Goal: Find specific page/section: Find specific page/section

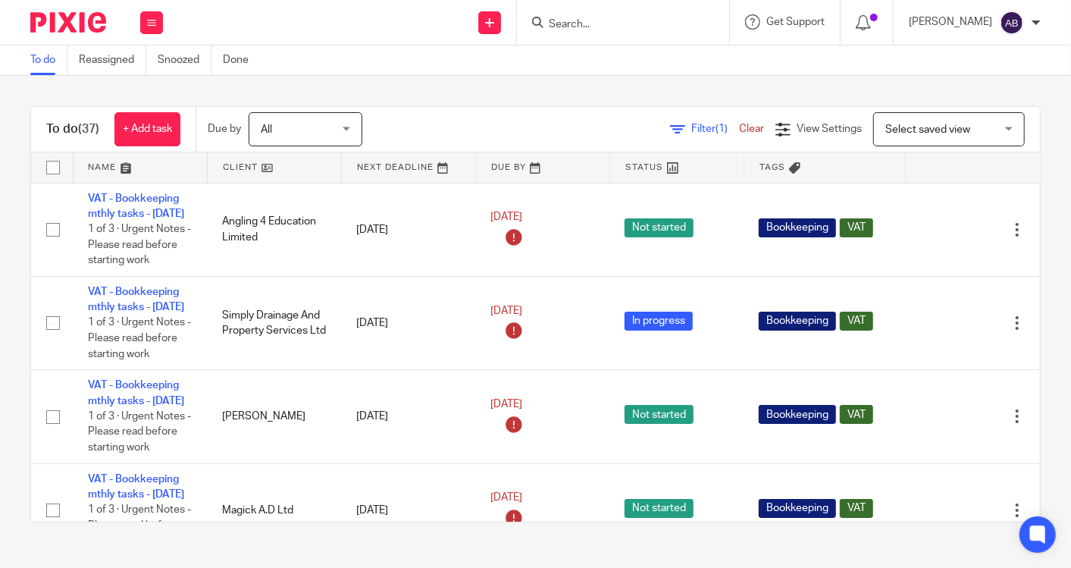
click at [609, 19] on input "Search" at bounding box center [615, 25] width 136 height 14
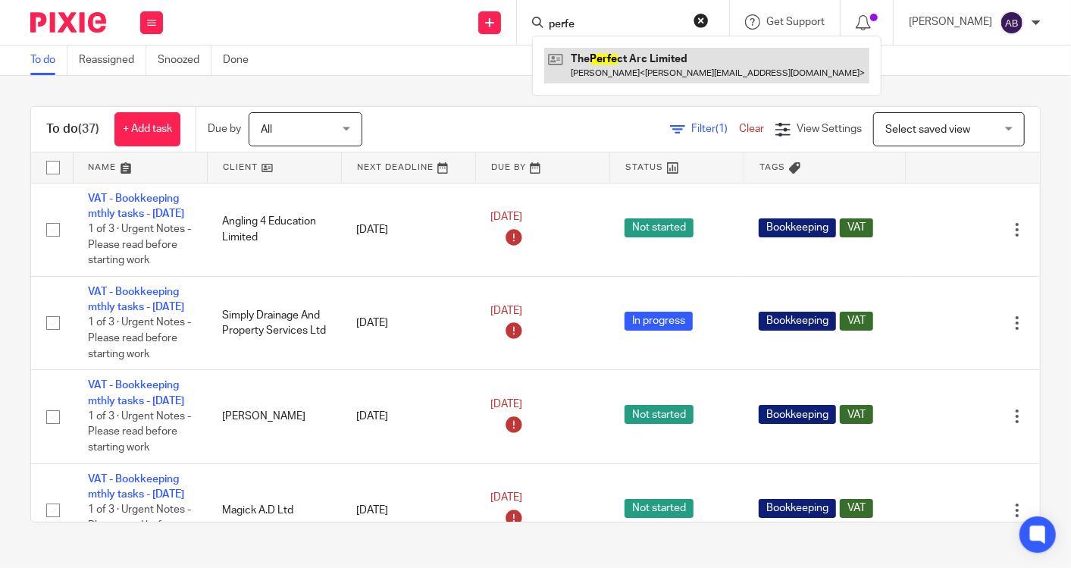
type input "perfe"
click at [637, 80] on link at bounding box center [706, 65] width 325 height 35
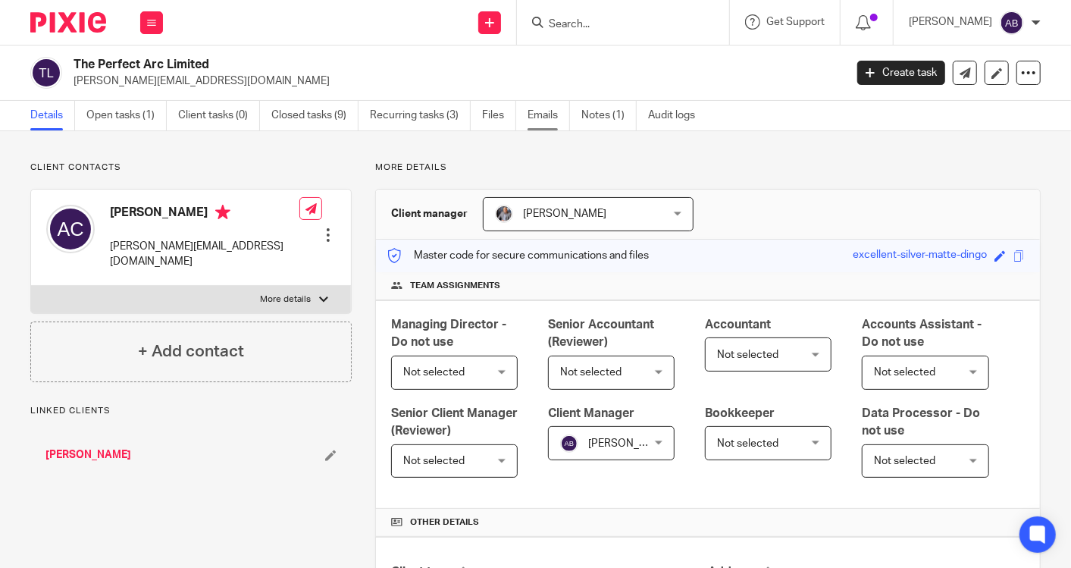
click at [559, 110] on link "Emails" at bounding box center [549, 116] width 42 height 30
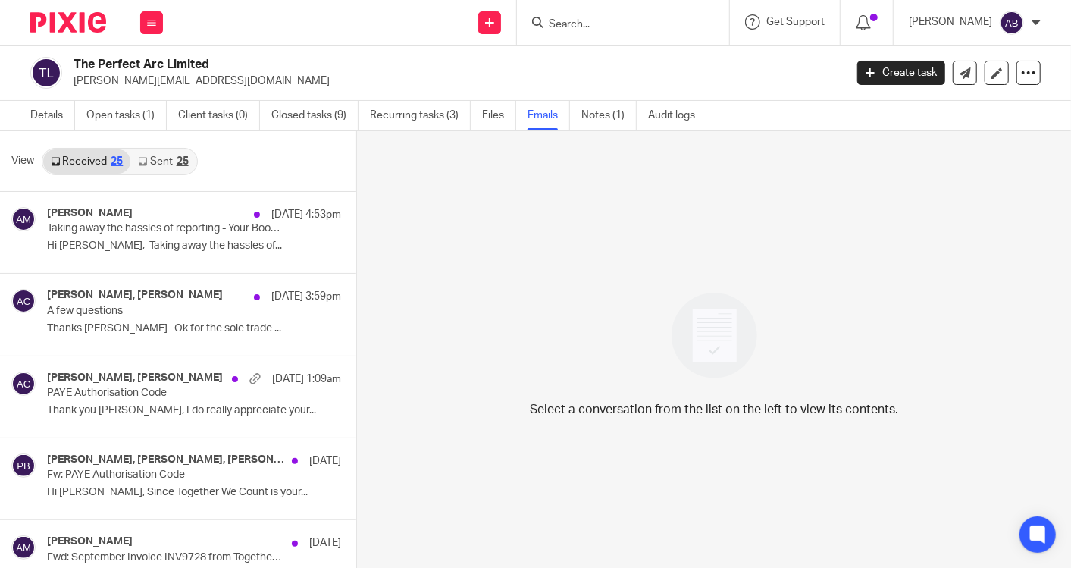
click at [158, 158] on link "Sent 25" at bounding box center [162, 161] width 65 height 24
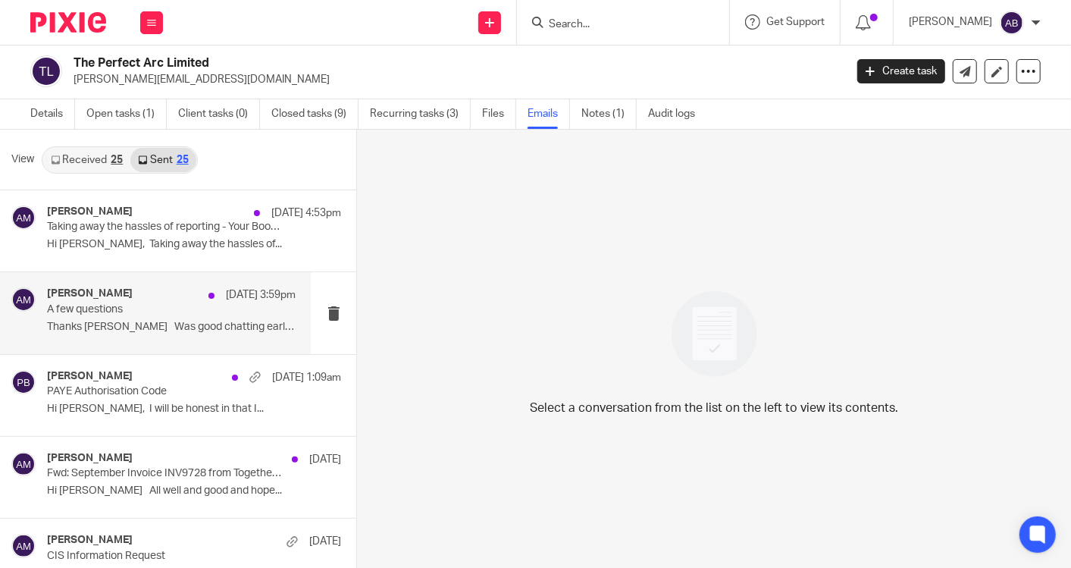
click at [136, 321] on p "Thanks Adam Was good chatting earlier,..." at bounding box center [171, 327] width 249 height 13
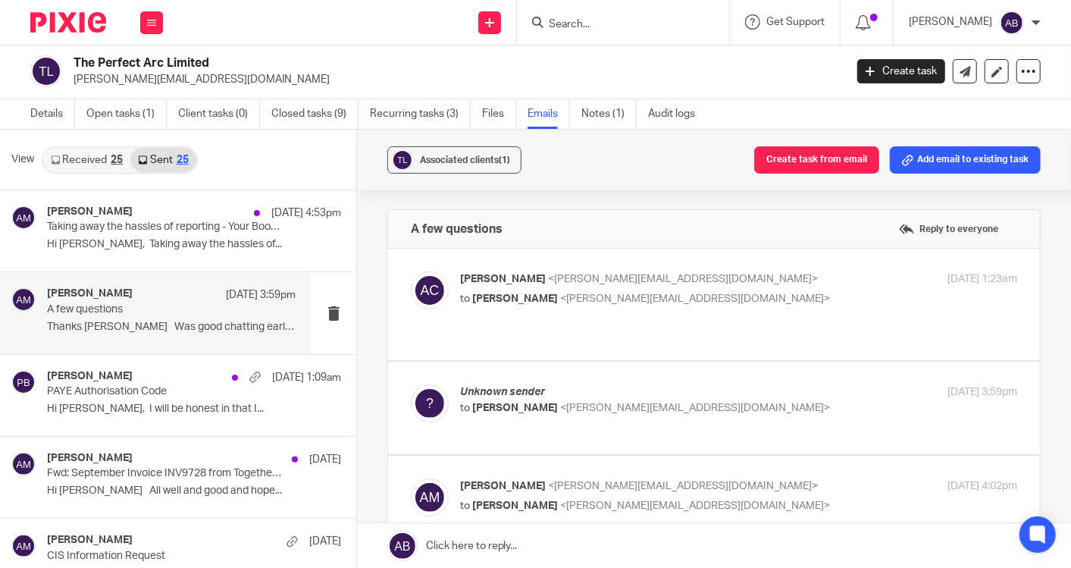
scroll to position [0, 0]
click at [786, 291] on p "to Aaron Mcleish <aaron@togetherwecount.co.uk>" at bounding box center [645, 299] width 371 height 16
checkbox input "true"
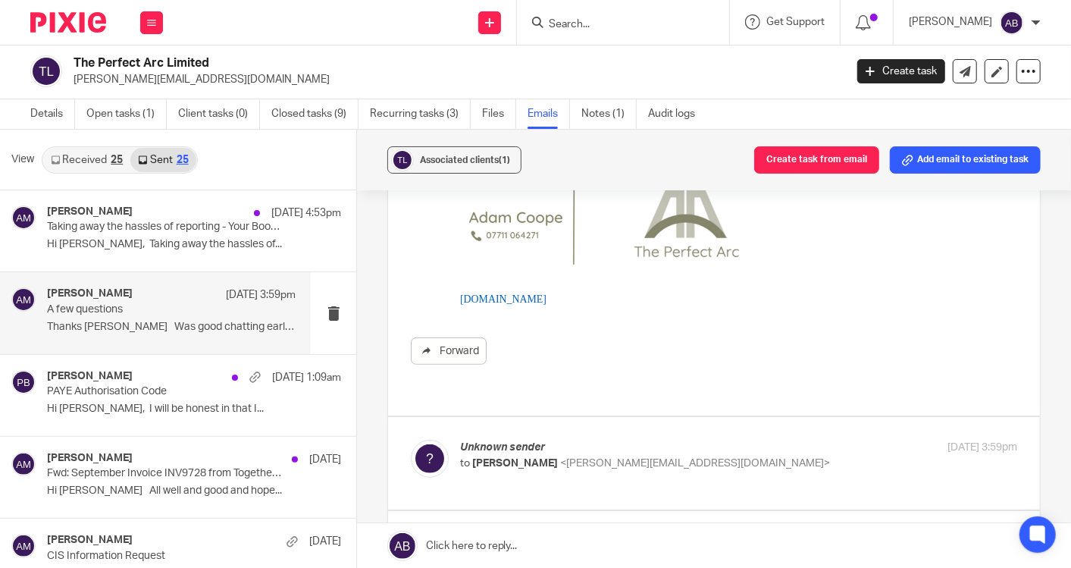
scroll to position [421, 0]
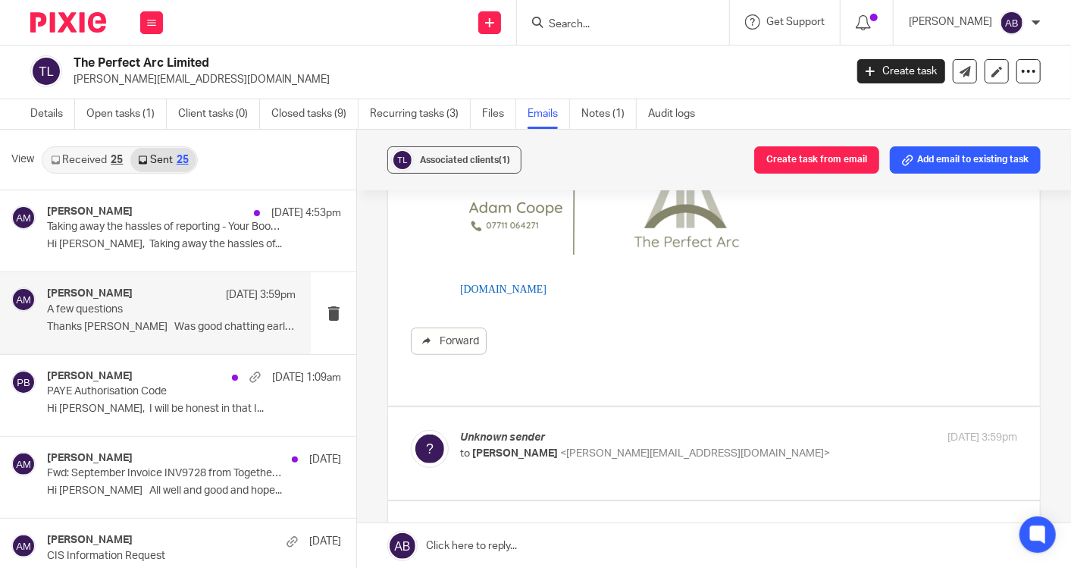
click at [712, 408] on label at bounding box center [714, 453] width 652 height 92
click at [411, 429] on input "checkbox" at bounding box center [410, 429] width 1 height 1
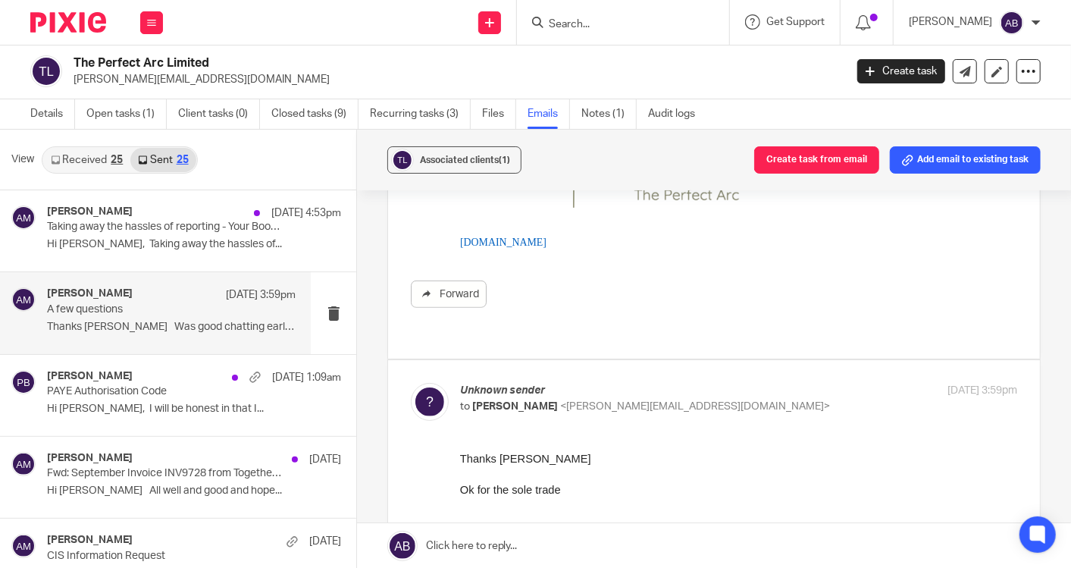
scroll to position [505, 0]
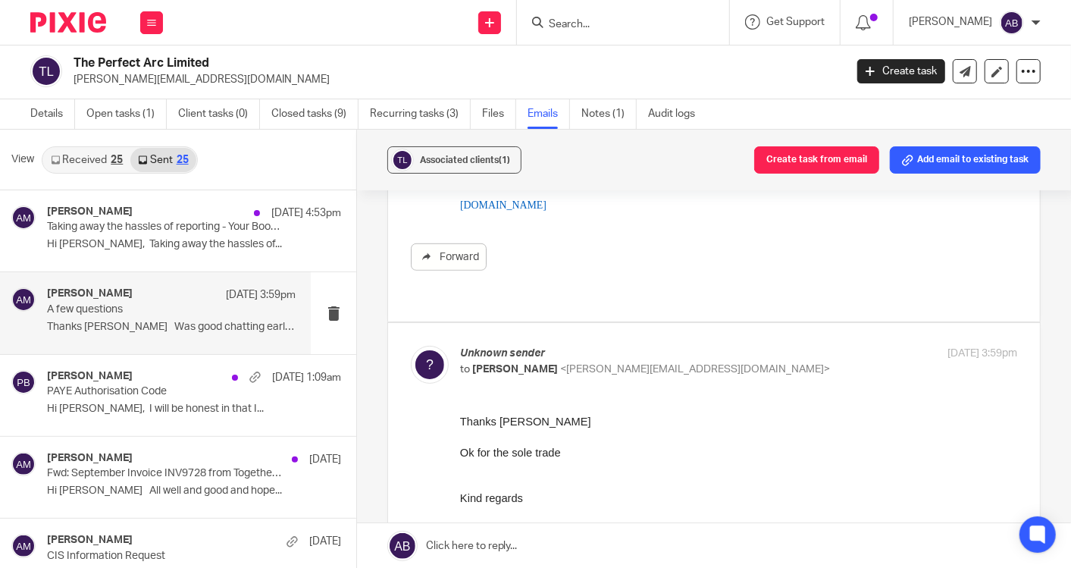
click at [716, 362] on p "to Adam Coope <adam@theperfectarc.co.uk>" at bounding box center [645, 370] width 371 height 16
checkbox input "false"
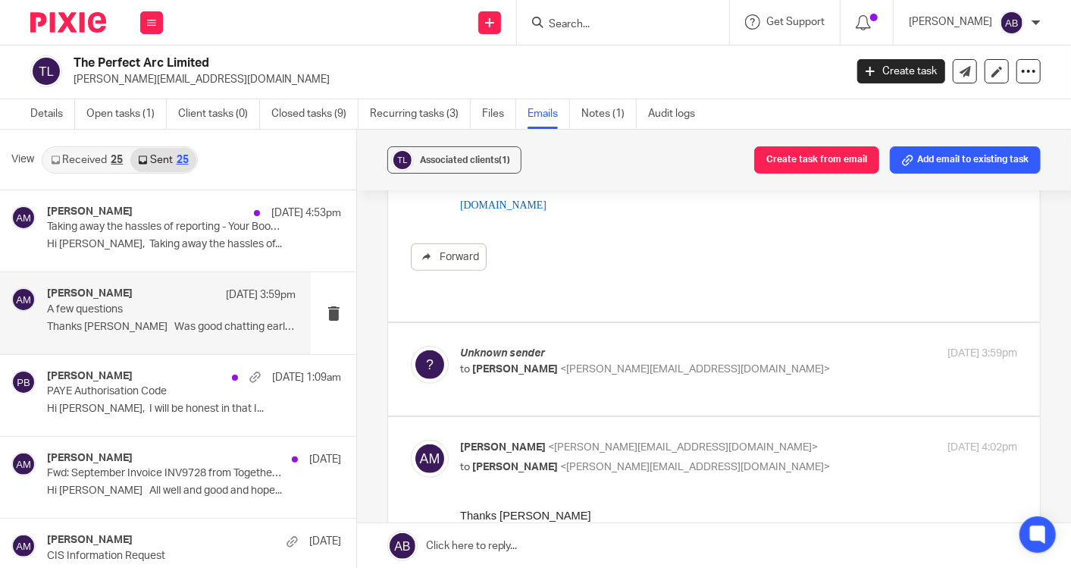
click at [411, 439] on input "checkbox" at bounding box center [410, 439] width 1 height 1
click at [746, 418] on label at bounding box center [714, 472] width 652 height 111
click at [411, 439] on input "checkbox" at bounding box center [410, 439] width 1 height 1
checkbox input "true"
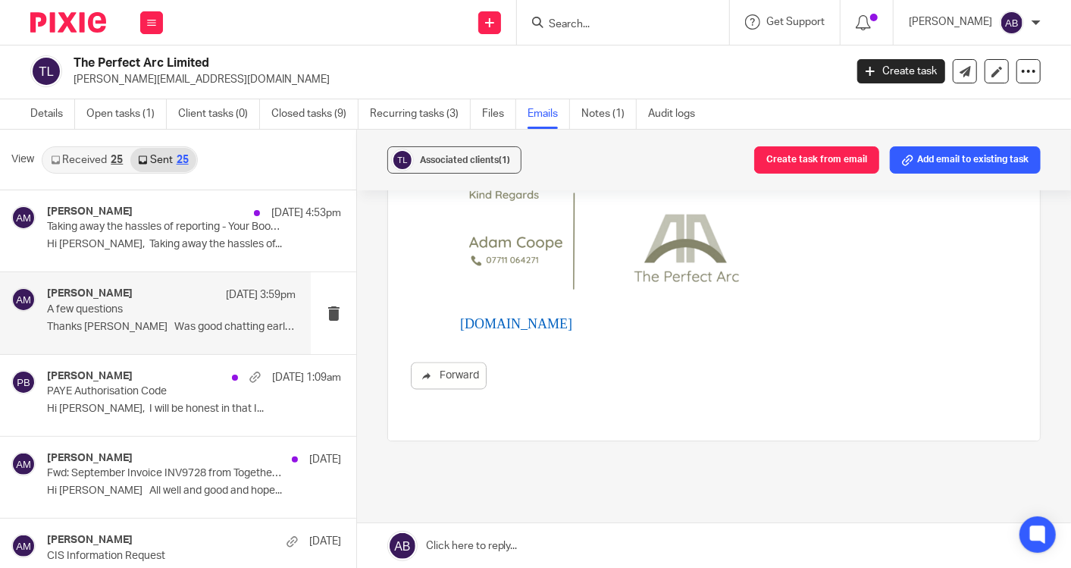
scroll to position [1468, 0]
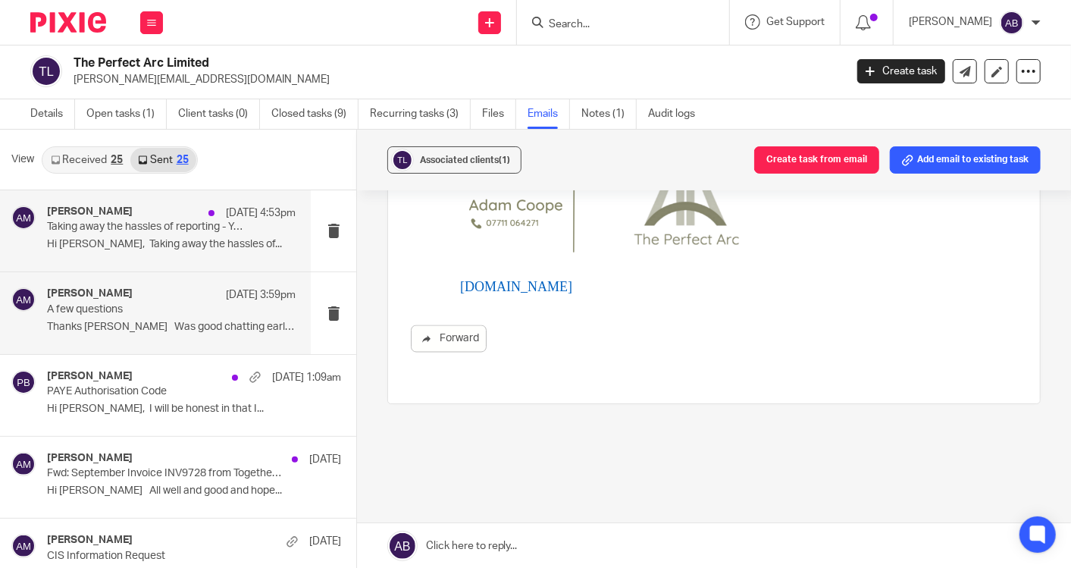
click at [149, 239] on p "Hi Adam, Taking away the hassles of..." at bounding box center [171, 244] width 249 height 13
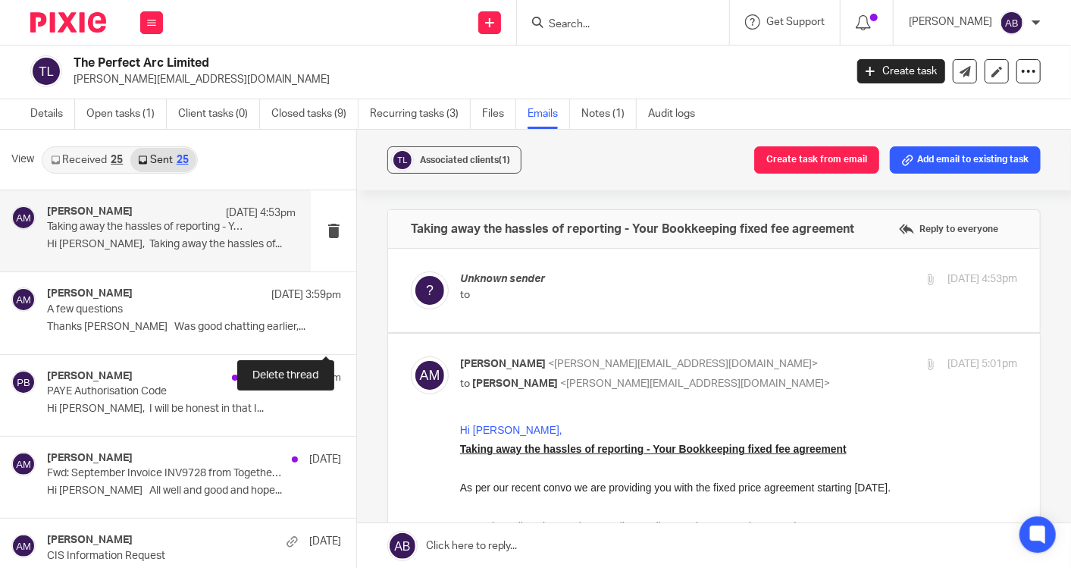
scroll to position [0, 0]
click at [665, 280] on p "Unknown sender" at bounding box center [645, 279] width 371 height 16
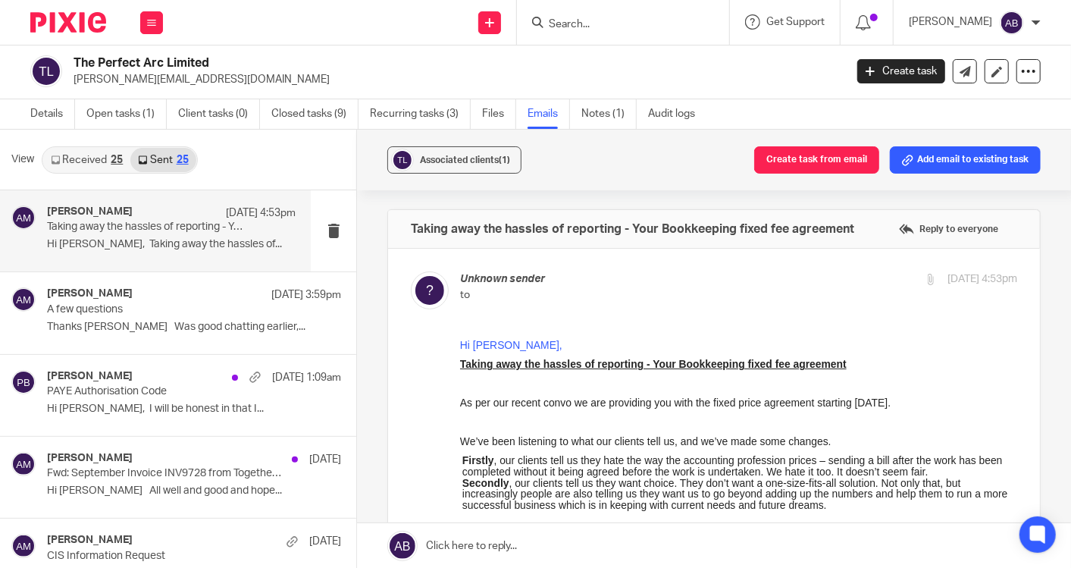
click at [665, 280] on p "Unknown sender" at bounding box center [645, 279] width 371 height 16
checkbox input "false"
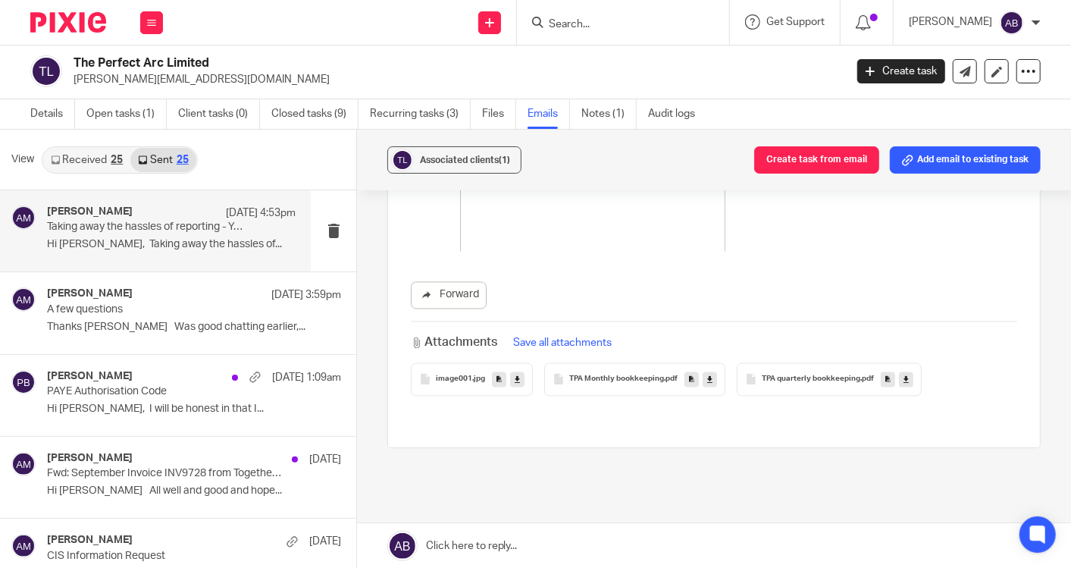
scroll to position [1713, 0]
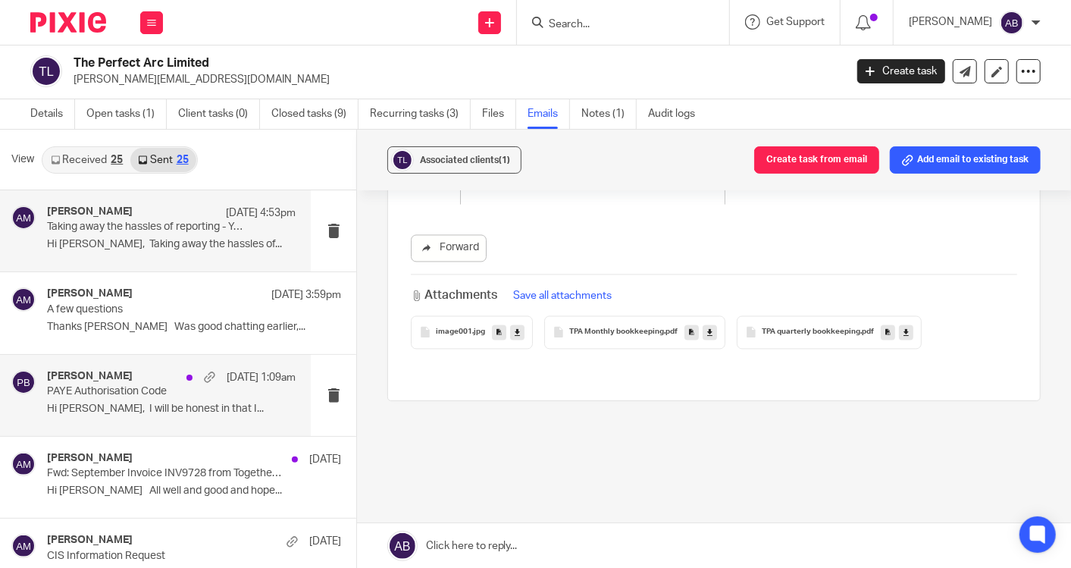
click at [136, 390] on p "PAYE Authorisation Code" at bounding box center [146, 391] width 199 height 13
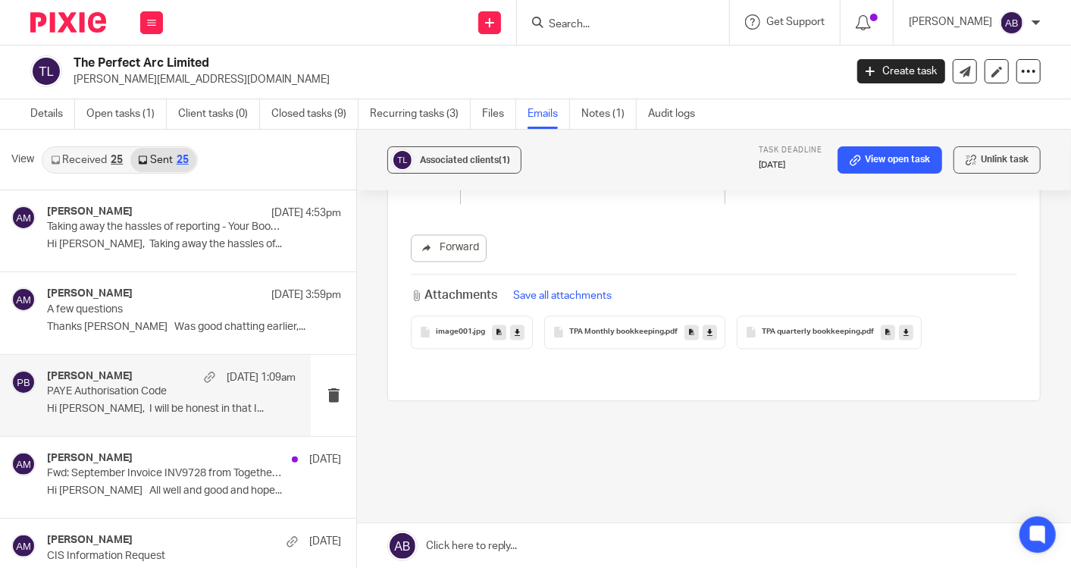
click at [125, 387] on p "PAYE Authorisation Code" at bounding box center [146, 391] width 199 height 13
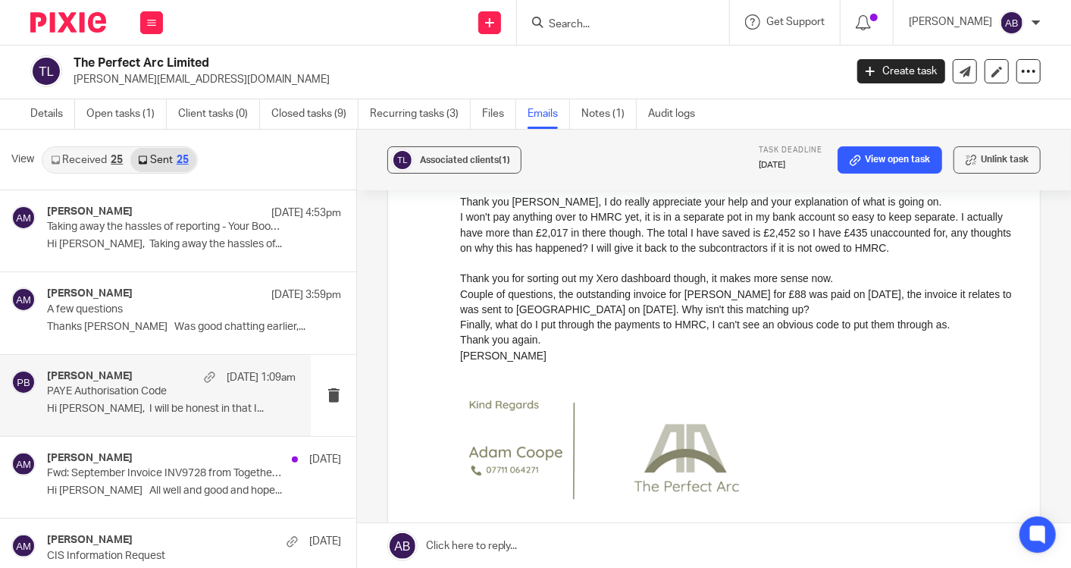
scroll to position [1994, 0]
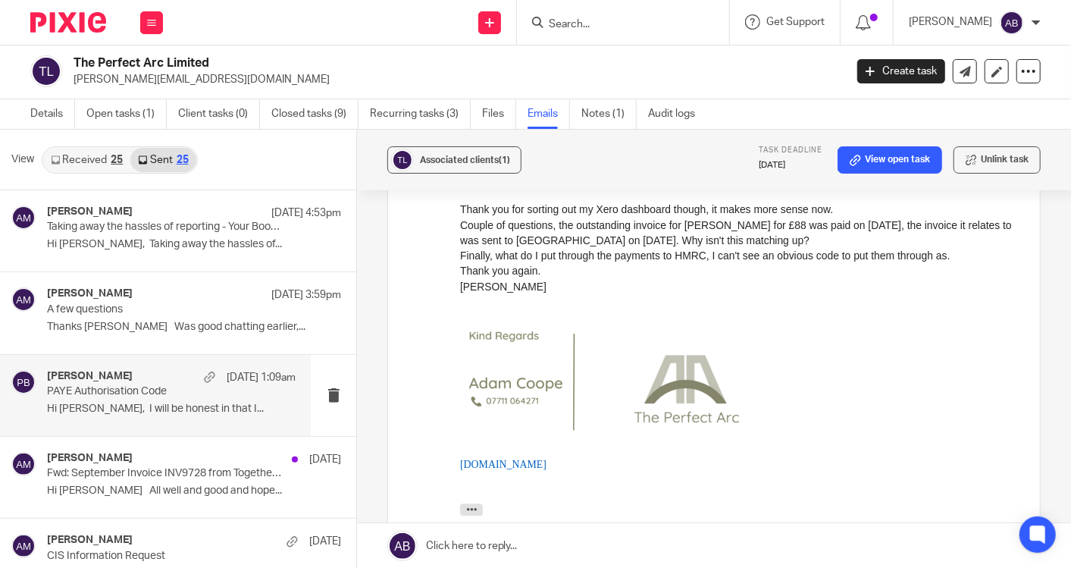
click at [74, 158] on link "Received 25" at bounding box center [86, 160] width 87 height 24
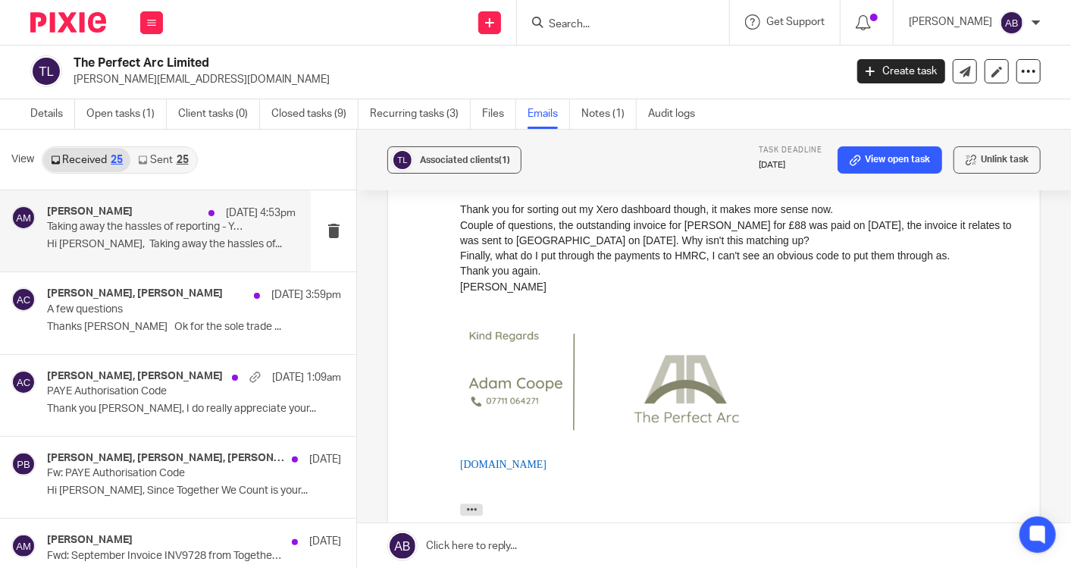
scroll to position [0, 0]
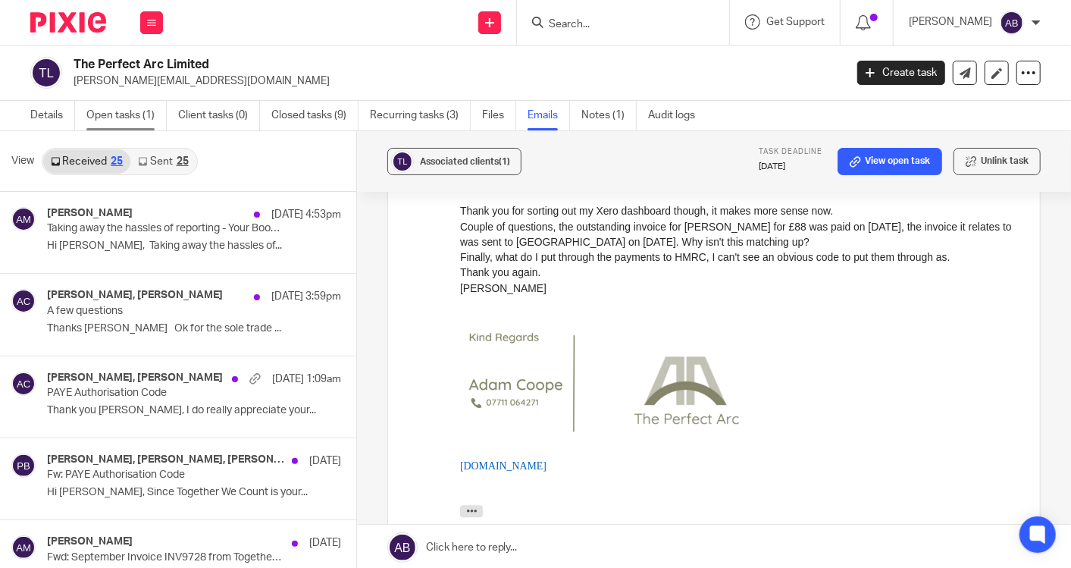
click at [131, 117] on link "Open tasks (1)" at bounding box center [126, 116] width 80 height 30
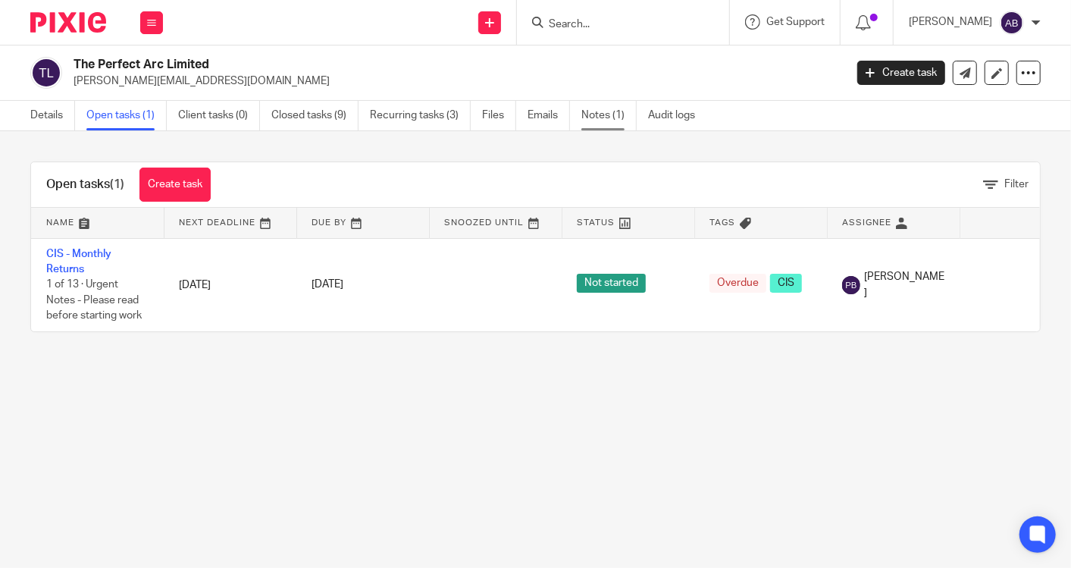
click at [612, 119] on link "Notes (1)" at bounding box center [608, 116] width 55 height 30
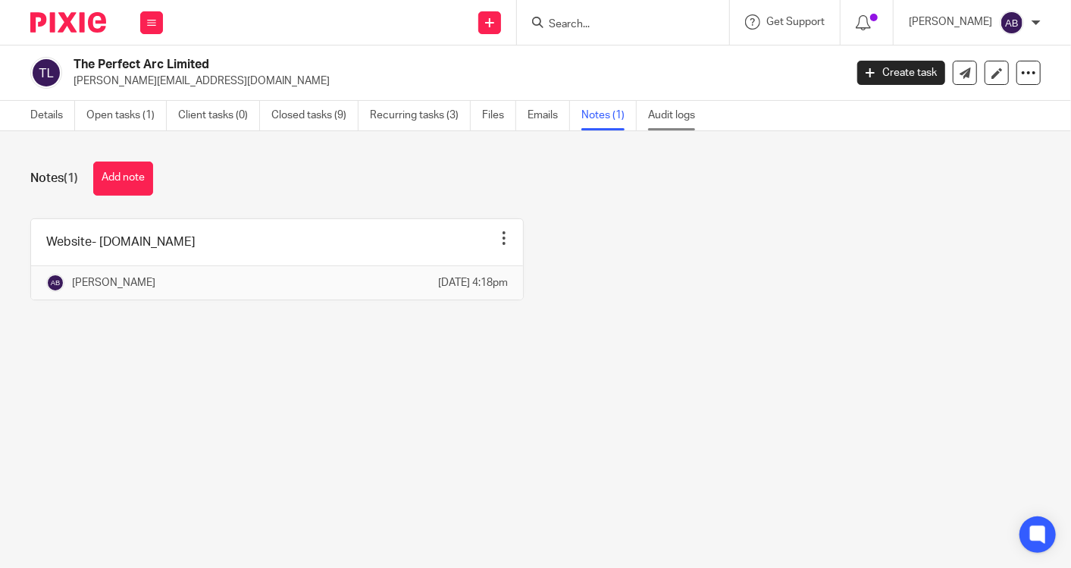
click at [669, 110] on link "Audit logs" at bounding box center [677, 116] width 58 height 30
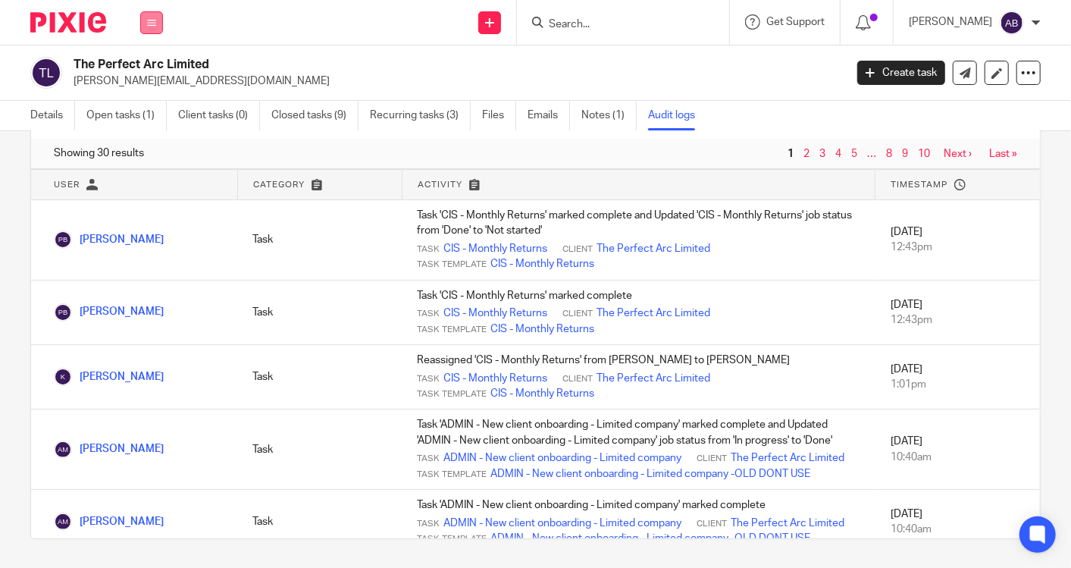
click at [155, 27] on button at bounding box center [151, 22] width 23 height 23
click at [150, 70] on link "Work" at bounding box center [143, 70] width 24 height 11
